Goal: Find specific page/section: Find specific page/section

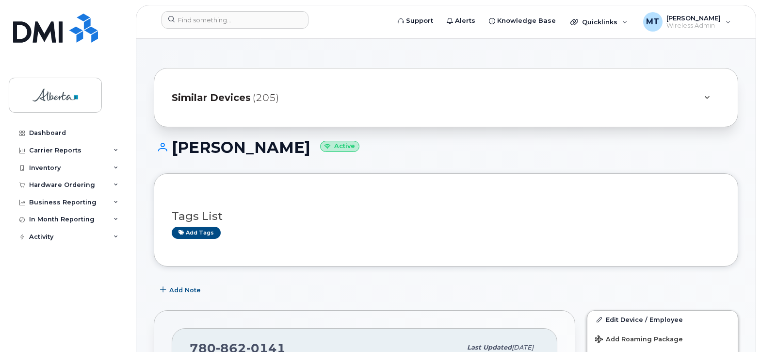
scroll to position [808, 0]
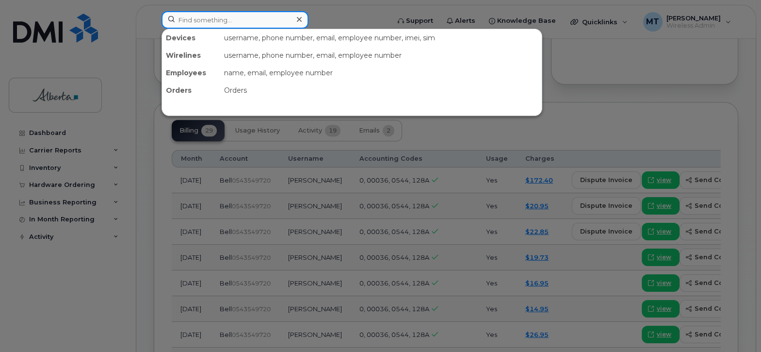
click at [195, 18] on input at bounding box center [235, 19] width 147 height 17
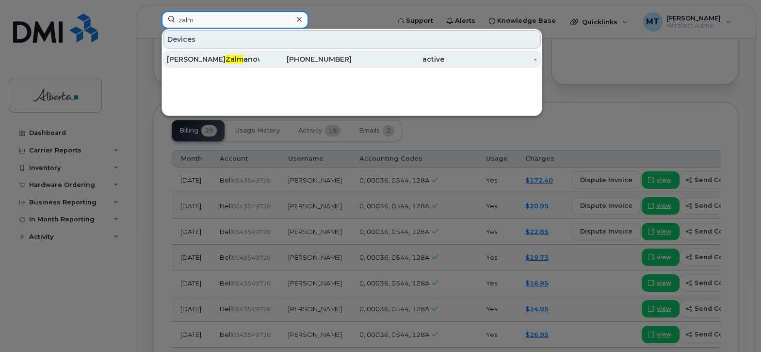
type input "zalm"
click at [216, 56] on div "Daniel Zalm anowitz" at bounding box center [213, 59] width 93 height 10
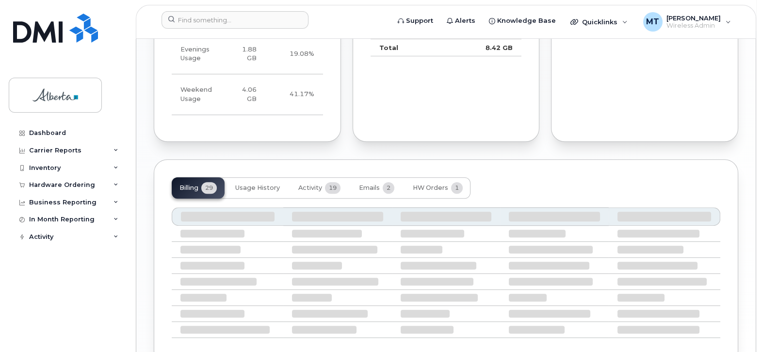
scroll to position [670, 0]
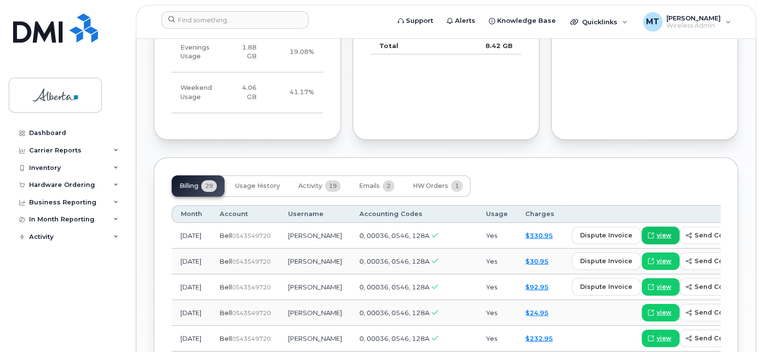
click at [657, 233] on span "view" at bounding box center [664, 235] width 15 height 9
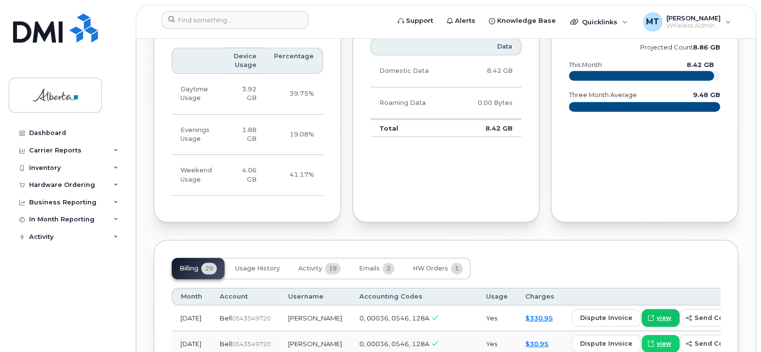
scroll to position [752, 0]
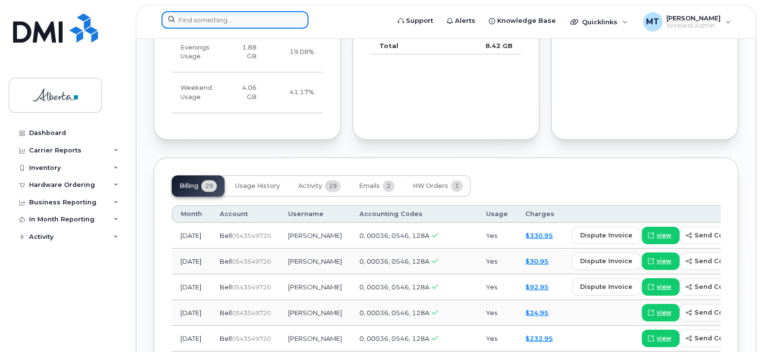
click at [202, 20] on input at bounding box center [235, 19] width 147 height 17
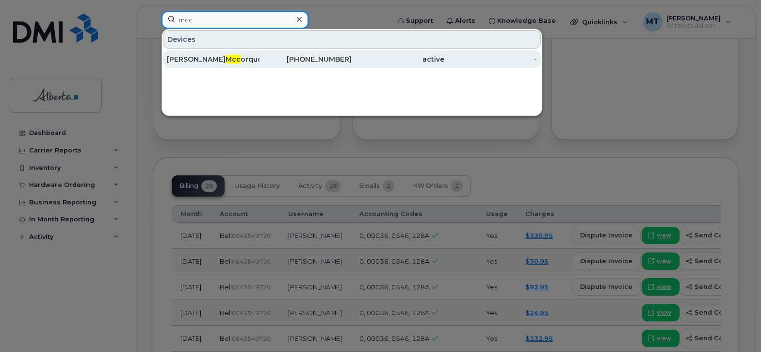
type input "mcc"
click at [230, 61] on div "[PERSON_NAME] orquodale" at bounding box center [213, 59] width 93 height 10
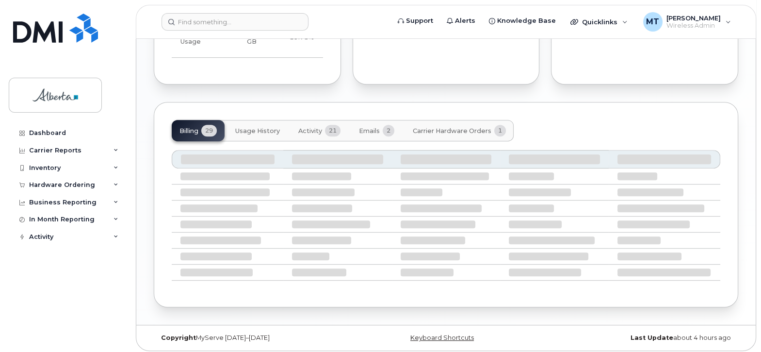
scroll to position [716, 0]
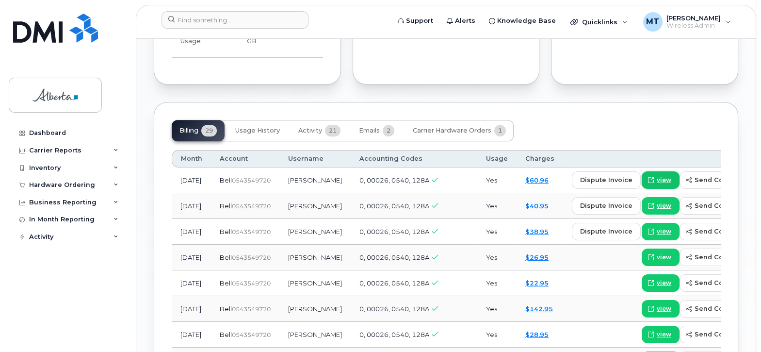
click at [657, 177] on span "view" at bounding box center [664, 180] width 15 height 9
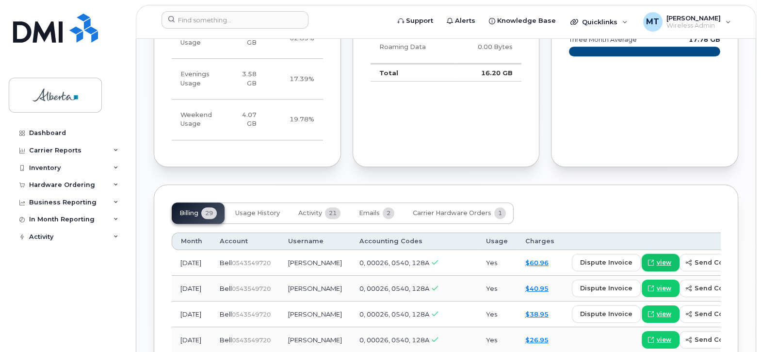
scroll to position [798, 0]
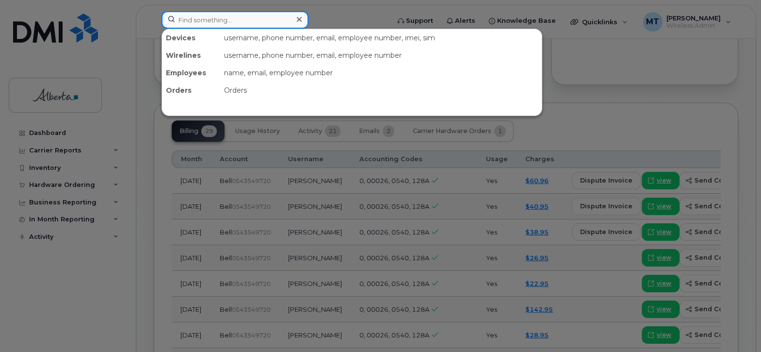
click at [194, 20] on input at bounding box center [235, 19] width 147 height 17
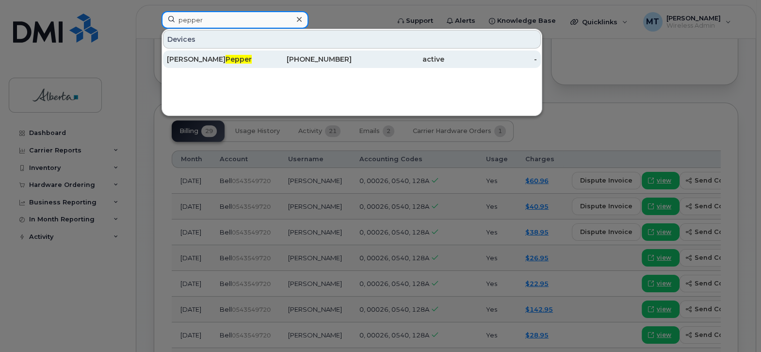
type input "pepper"
click at [226, 58] on span "Pepper" at bounding box center [239, 59] width 26 height 9
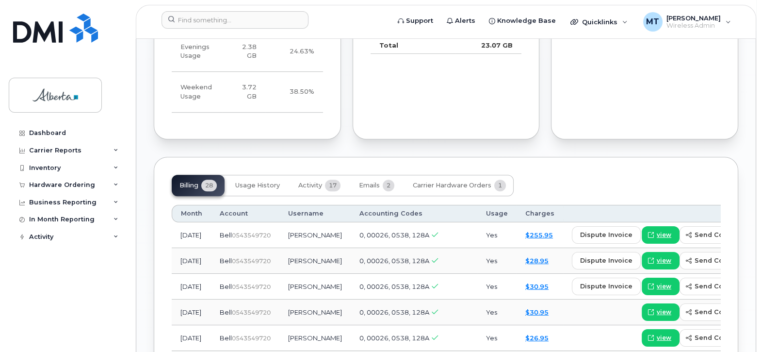
scroll to position [679, 0]
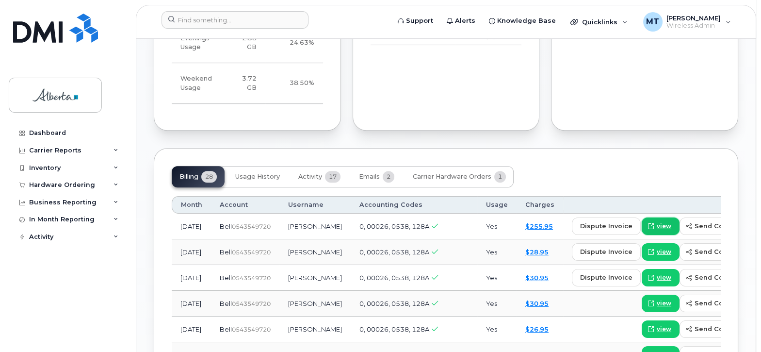
click at [657, 222] on span "view" at bounding box center [664, 226] width 15 height 9
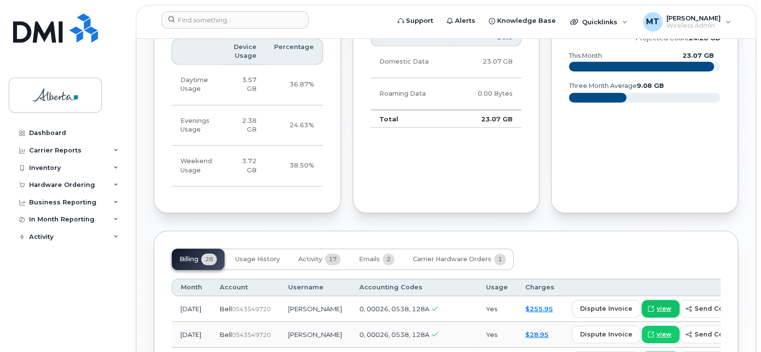
scroll to position [761, 0]
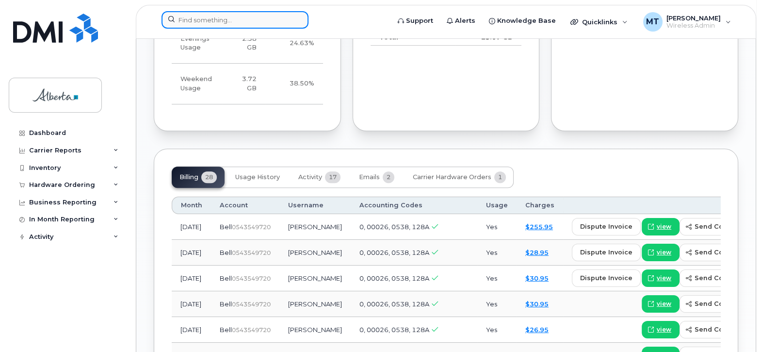
click at [205, 20] on input at bounding box center [235, 19] width 147 height 17
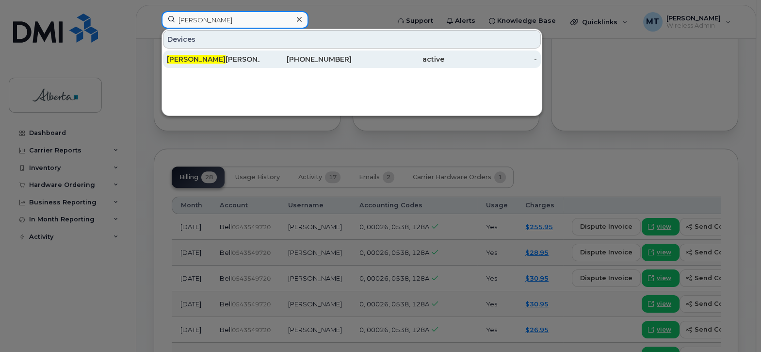
type input "tracy"
click at [227, 59] on div "Tracy Davis" at bounding box center [213, 59] width 93 height 10
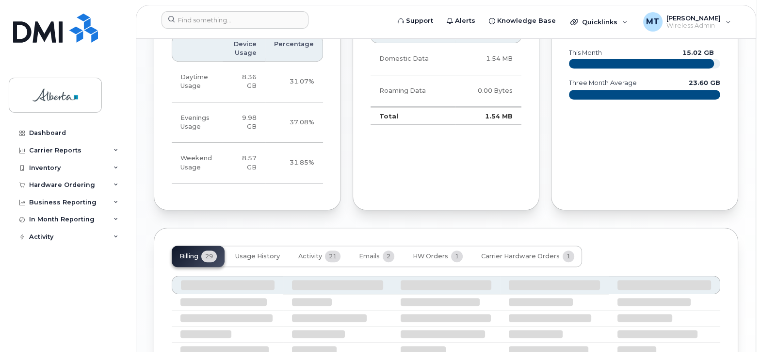
scroll to position [725, 0]
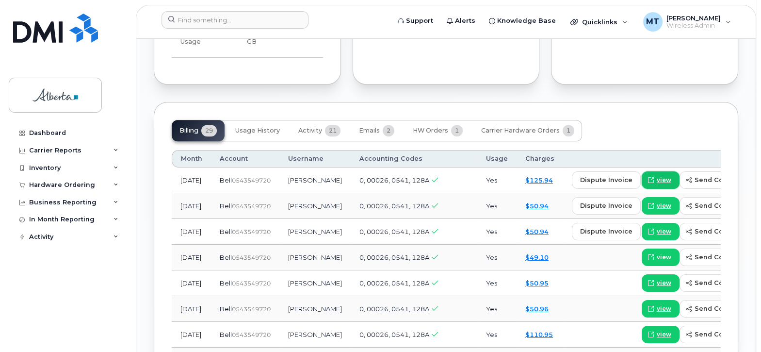
click at [657, 177] on span "view" at bounding box center [664, 180] width 15 height 9
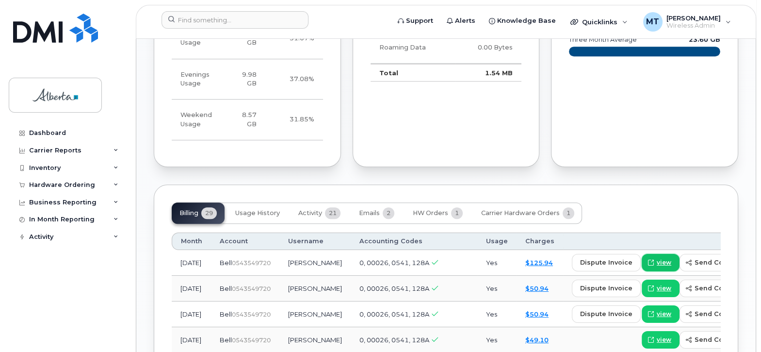
scroll to position [808, 0]
